Goal: Find specific page/section: Find specific page/section

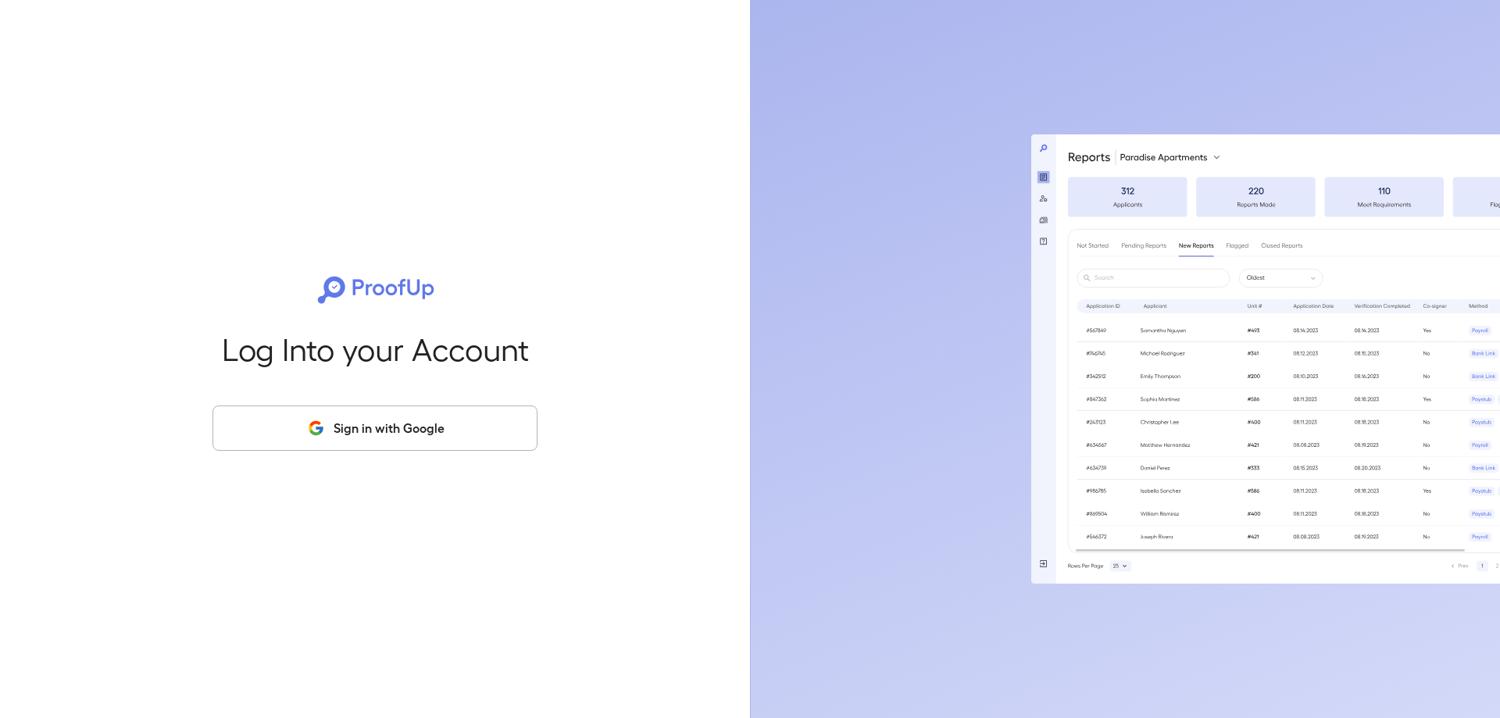
click at [391, 420] on button "Sign in with Google" at bounding box center [375, 428] width 325 height 45
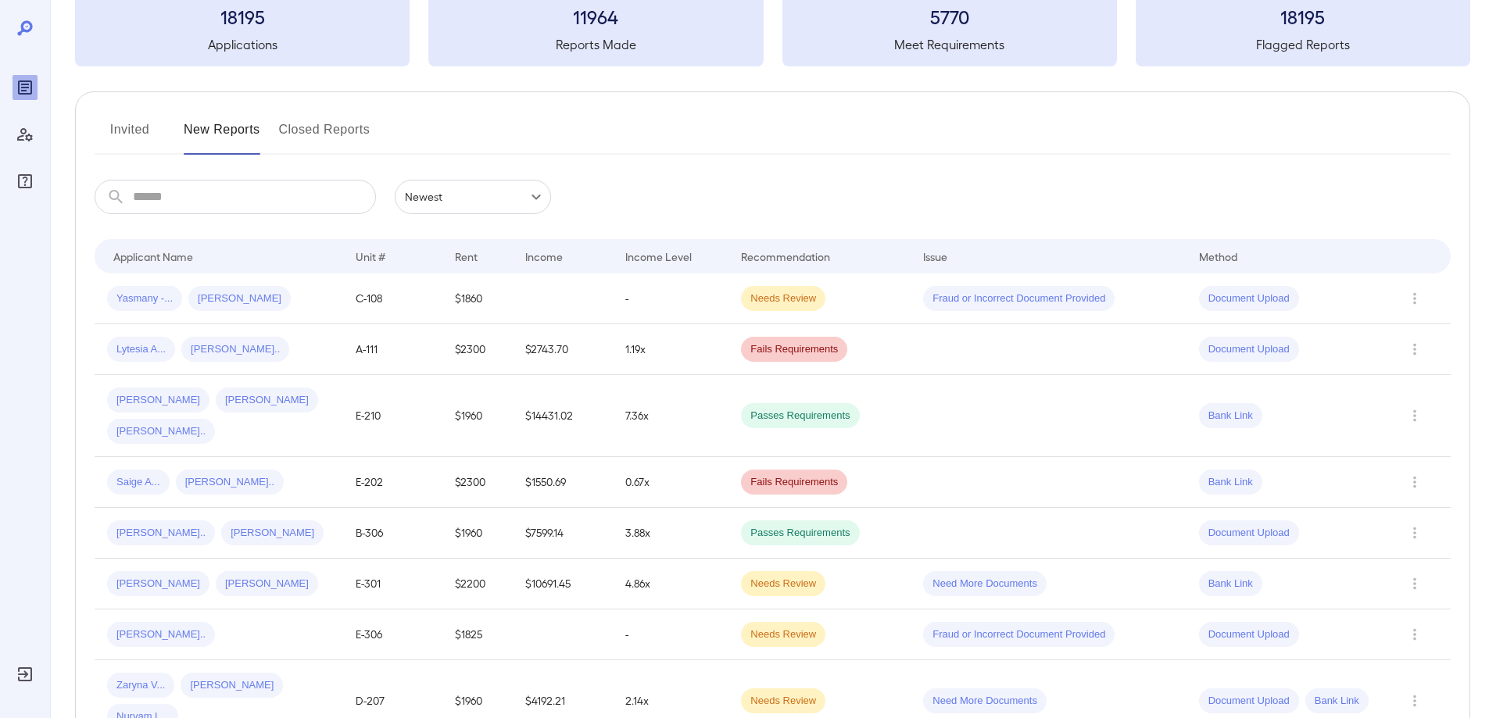
scroll to position [234, 0]
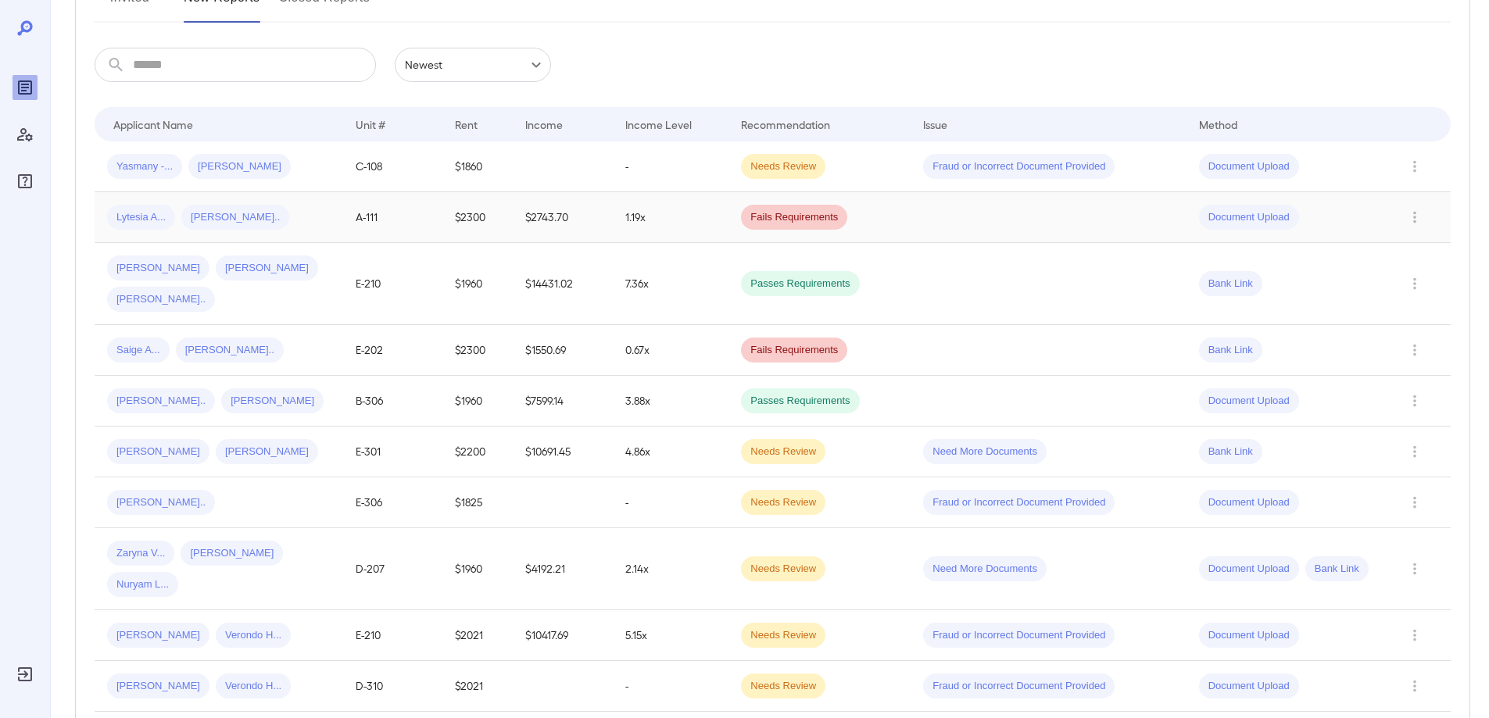
click at [1219, 213] on span "Document Upload" at bounding box center [1249, 217] width 100 height 15
